Goal: Navigation & Orientation: Find specific page/section

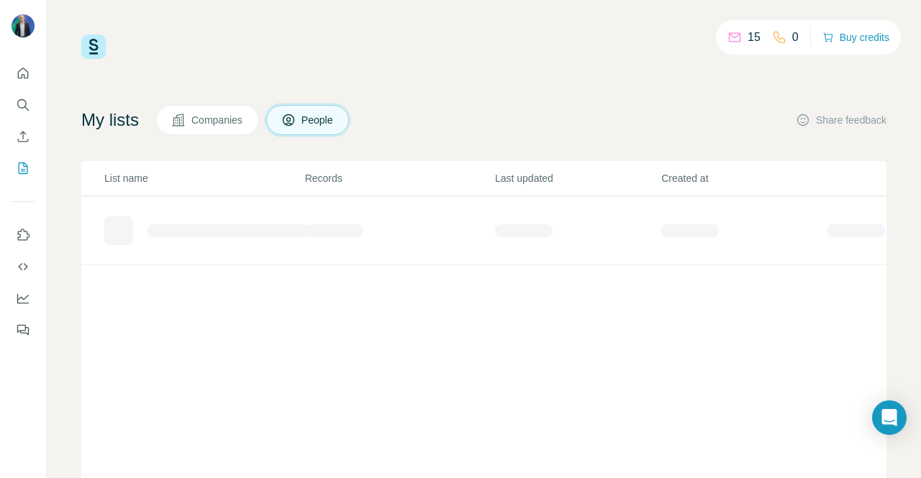
click at [752, 63] on div "15 0 Buy credits My lists Companies People Share feedback List name Records Las…" at bounding box center [483, 292] width 805 height 515
